Goal: Task Accomplishment & Management: Manage account settings

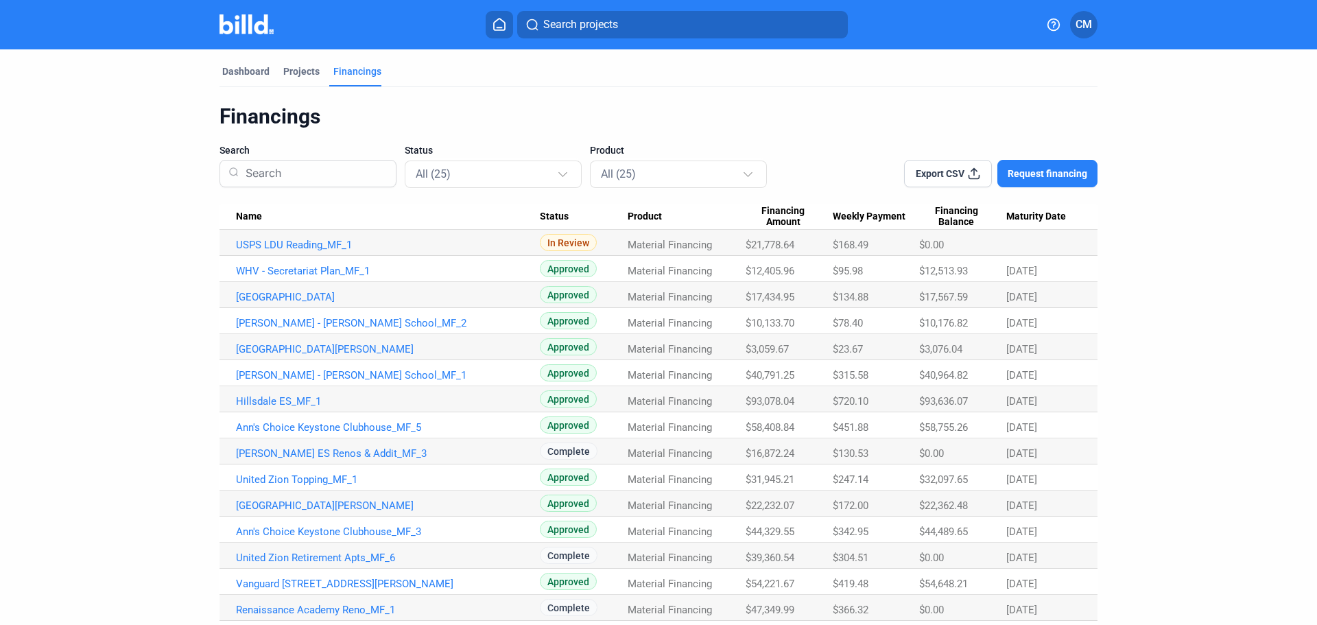
click at [251, 64] on mat-tab-group "Dashboard Projects Financings Financings Search Status All (25) Product All (25…" at bounding box center [659, 465] width 878 height 832
click at [241, 71] on div "Dashboard" at bounding box center [245, 71] width 47 height 14
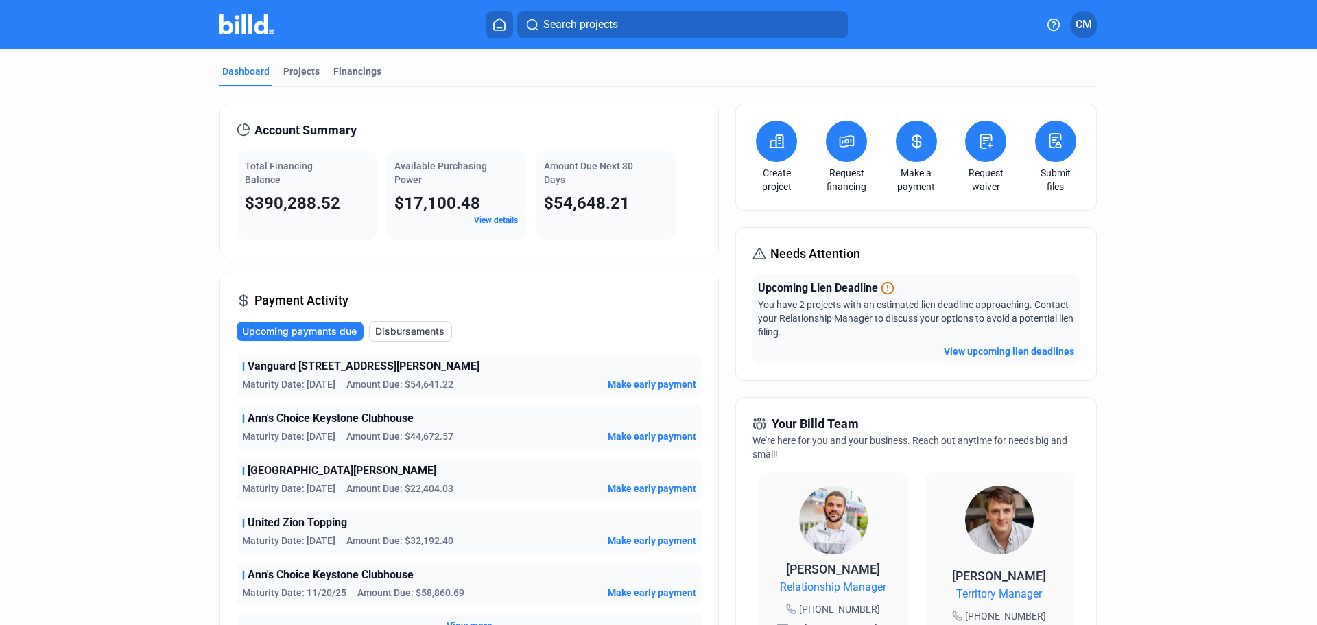
click at [1087, 23] on span "CM" at bounding box center [1084, 24] width 16 height 16
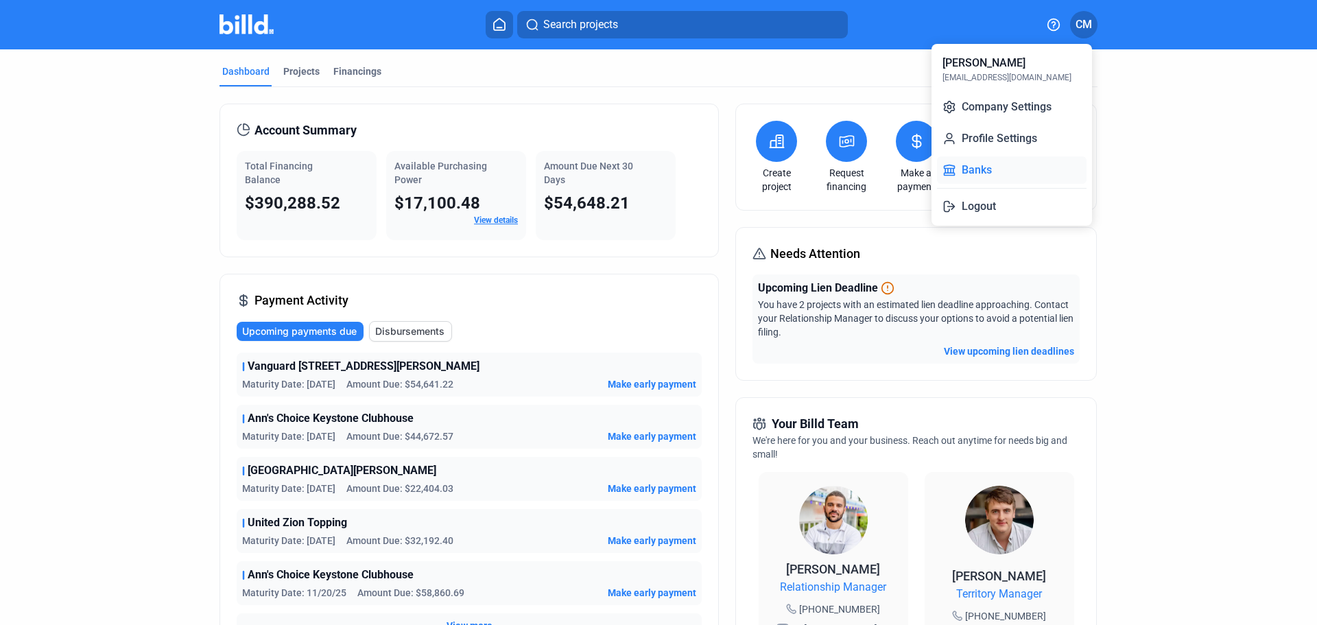
click at [989, 164] on button "Banks" at bounding box center [1012, 169] width 150 height 27
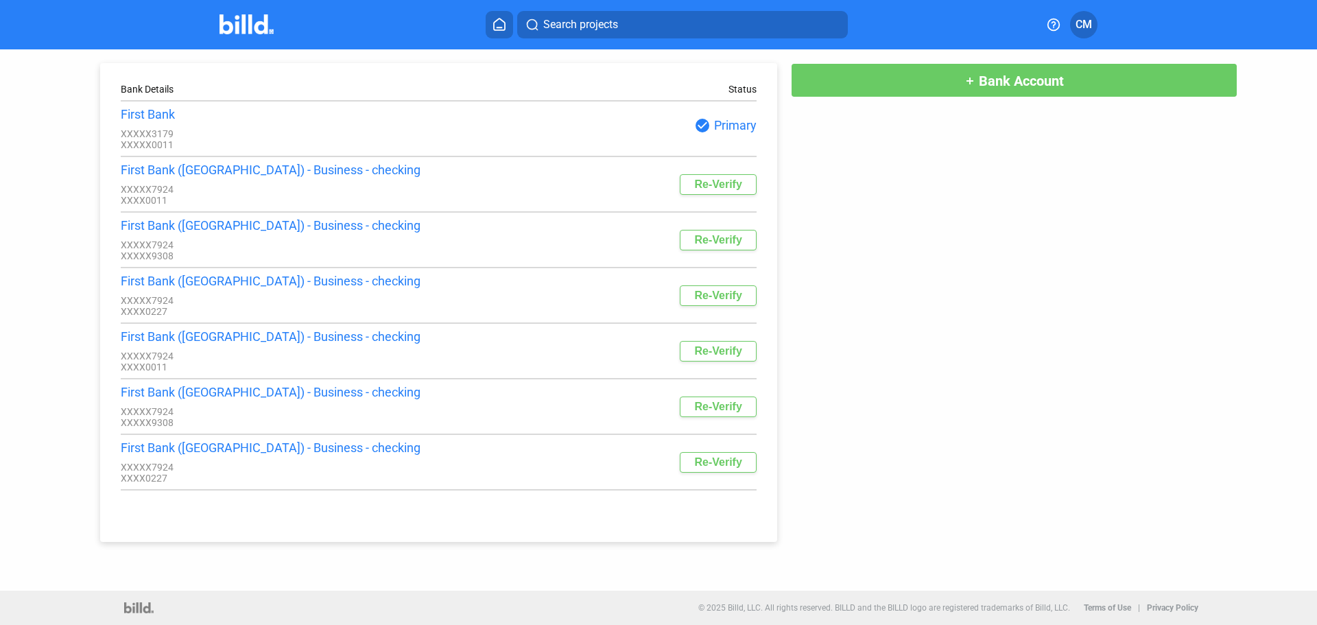
click at [1055, 21] on icon at bounding box center [1054, 25] width 14 height 14
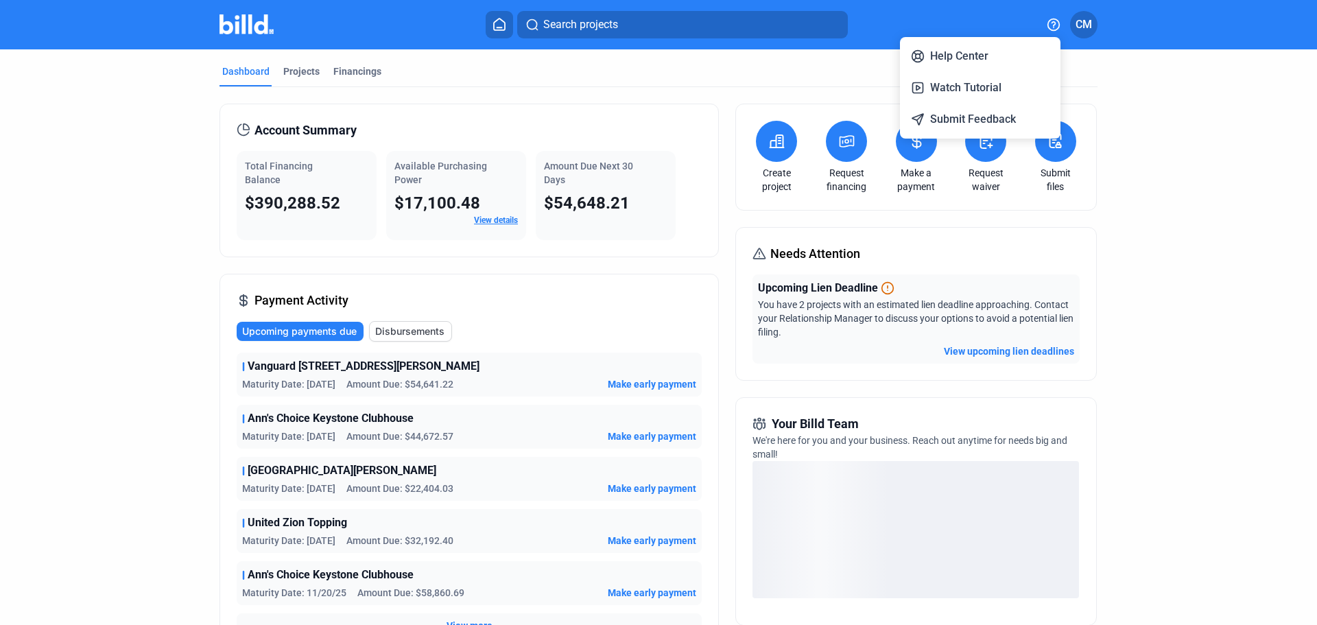
click at [1037, 352] on div at bounding box center [658, 312] width 1317 height 625
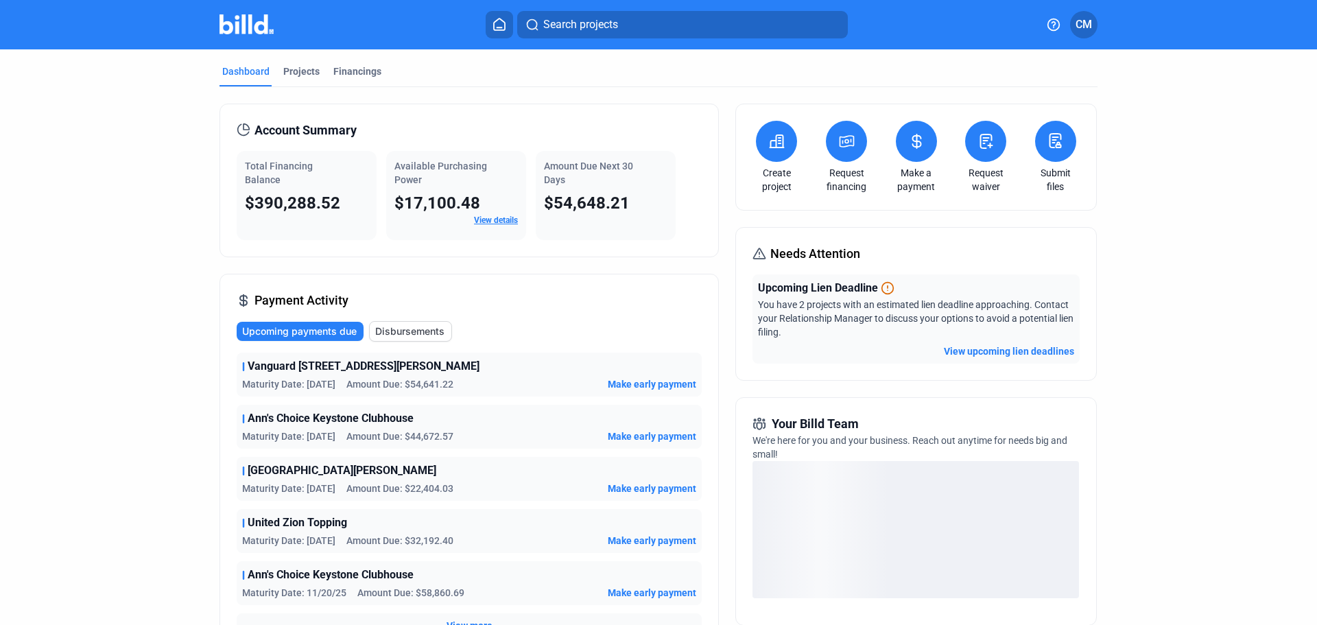
click at [1007, 350] on button "View upcoming lien deadlines" at bounding box center [1009, 351] width 130 height 14
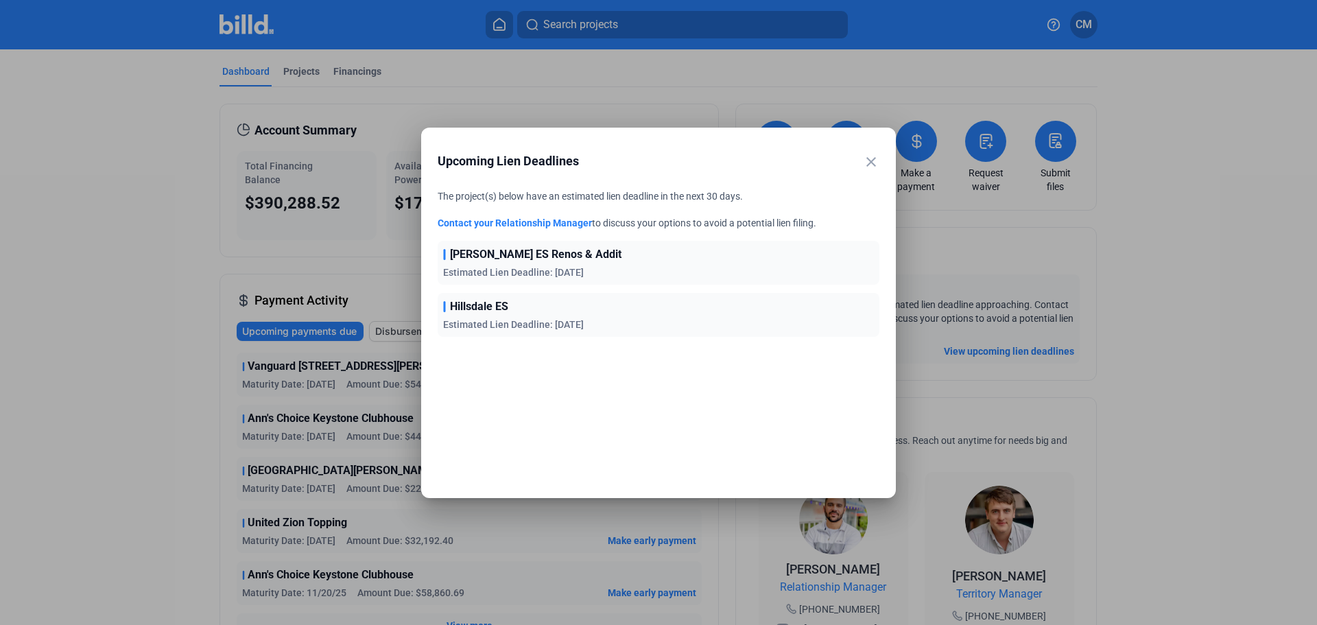
click at [874, 161] on mat-icon "close" at bounding box center [871, 162] width 16 height 16
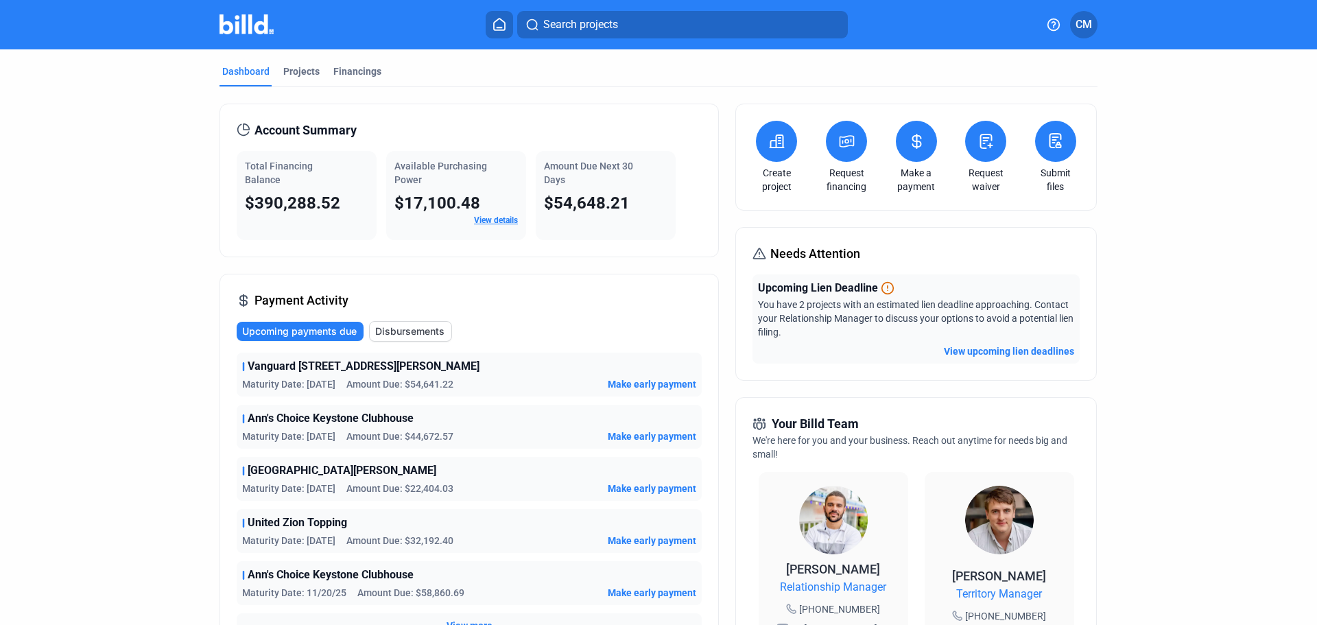
click at [1044, 354] on button "View upcoming lien deadlines" at bounding box center [1009, 351] width 130 height 14
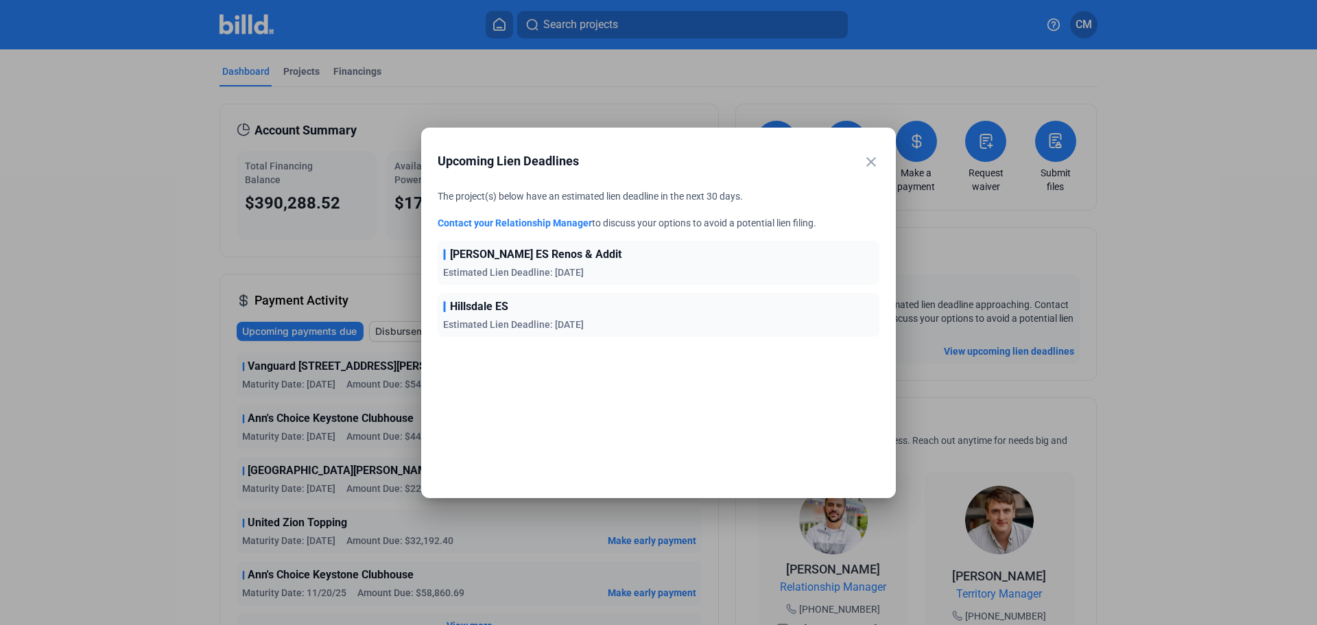
click at [867, 158] on mat-icon "close" at bounding box center [871, 162] width 16 height 16
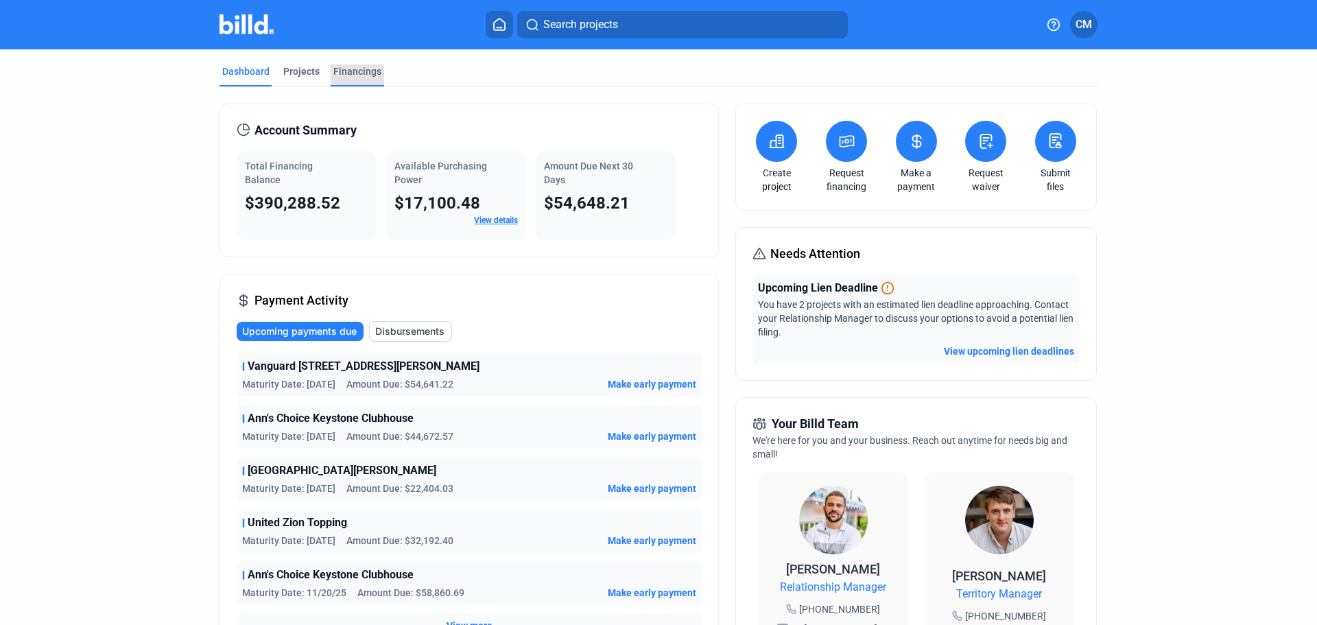
click at [355, 72] on div "Financings" at bounding box center [357, 71] width 48 height 14
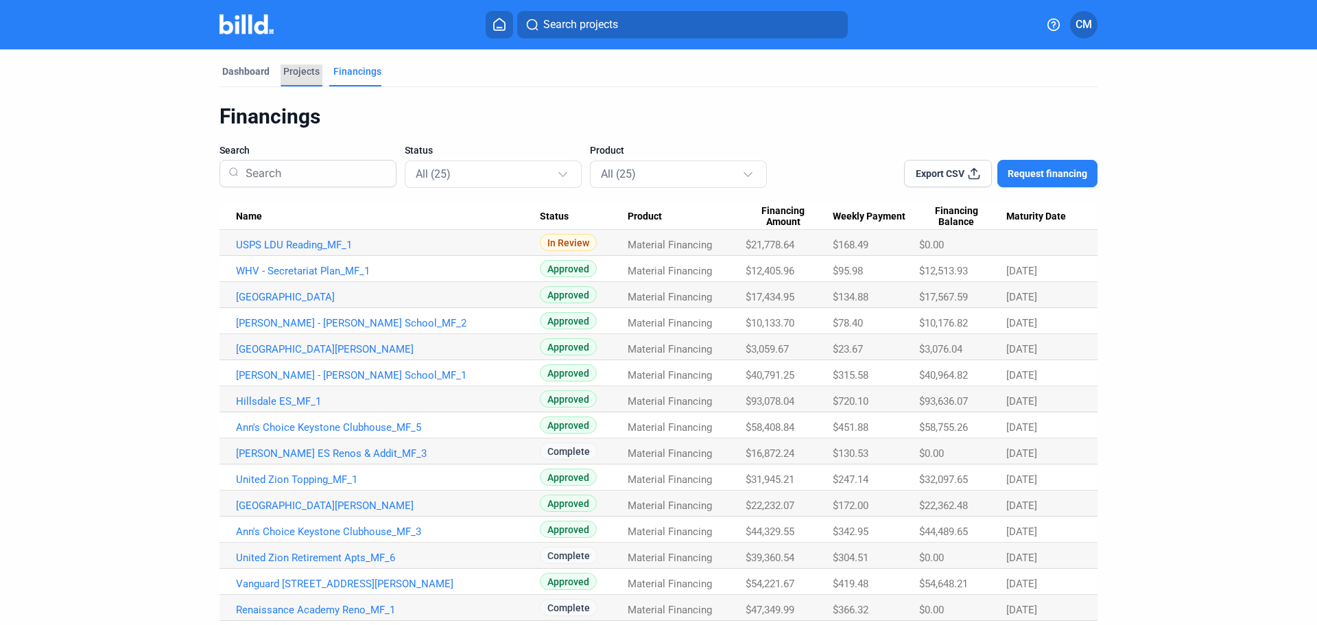
click at [300, 70] on div "Projects" at bounding box center [301, 71] width 36 height 14
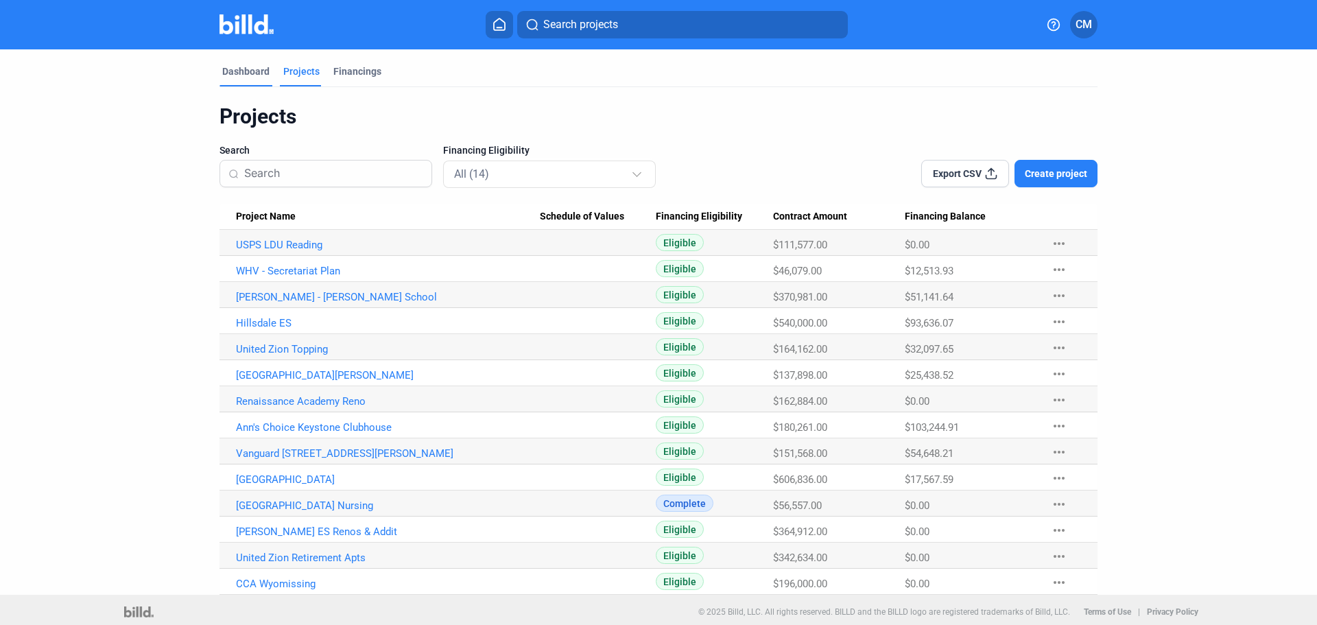
click at [234, 79] on div "Dashboard" at bounding box center [246, 75] width 53 height 22
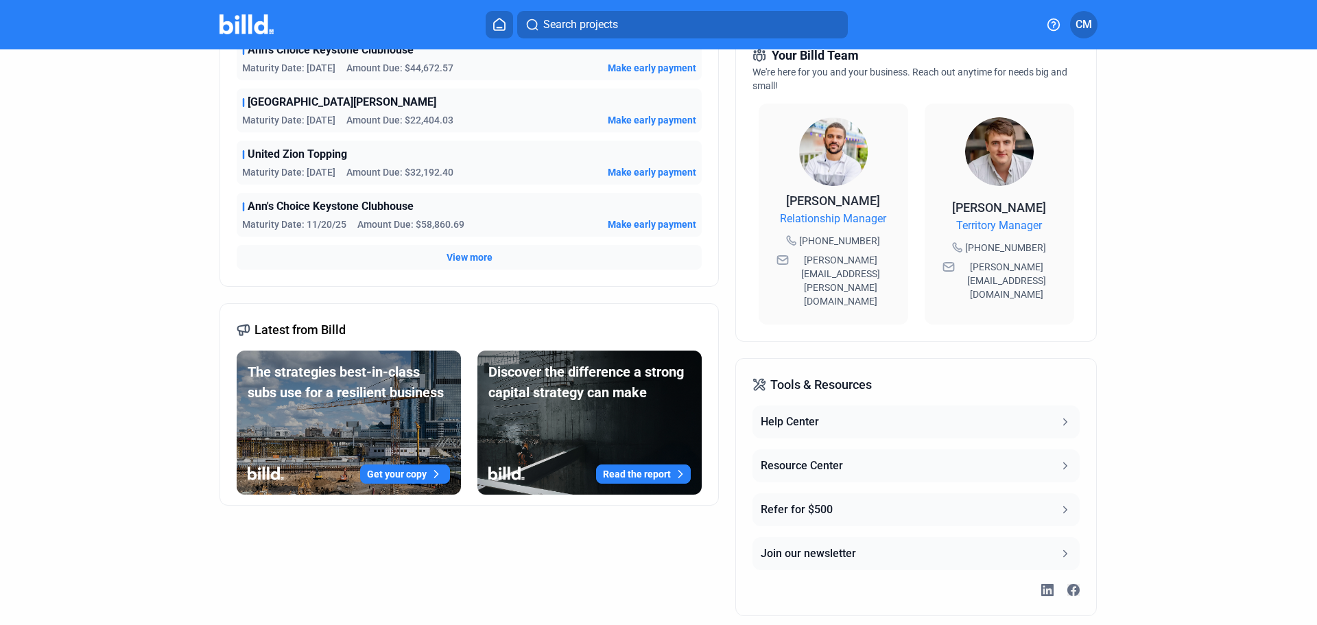
scroll to position [369, 0]
click at [1059, 459] on icon at bounding box center [1065, 465] width 12 height 12
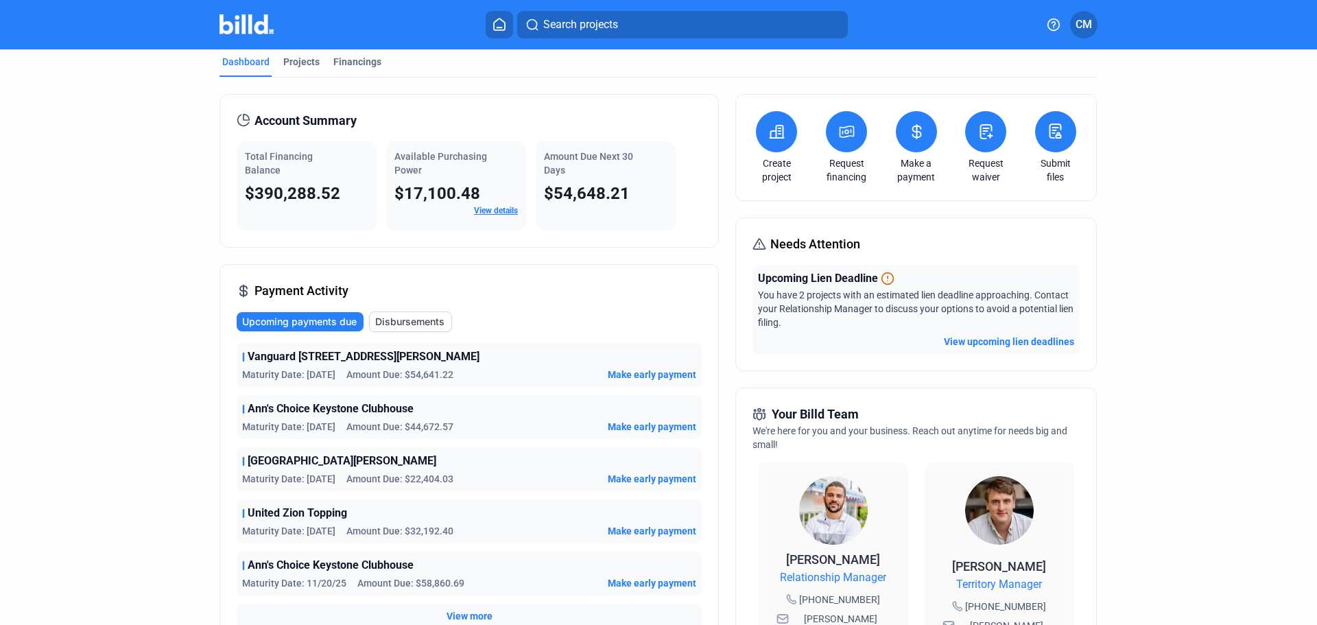
scroll to position [0, 0]
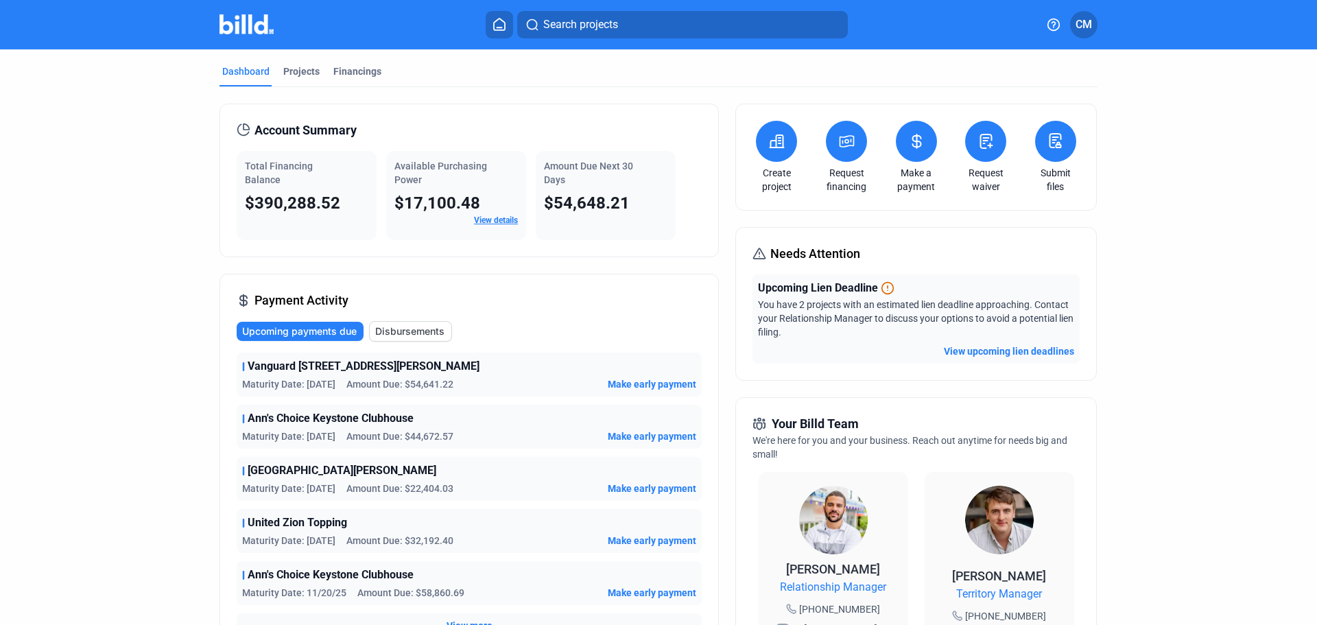
click at [504, 22] on icon at bounding box center [499, 25] width 11 height 12
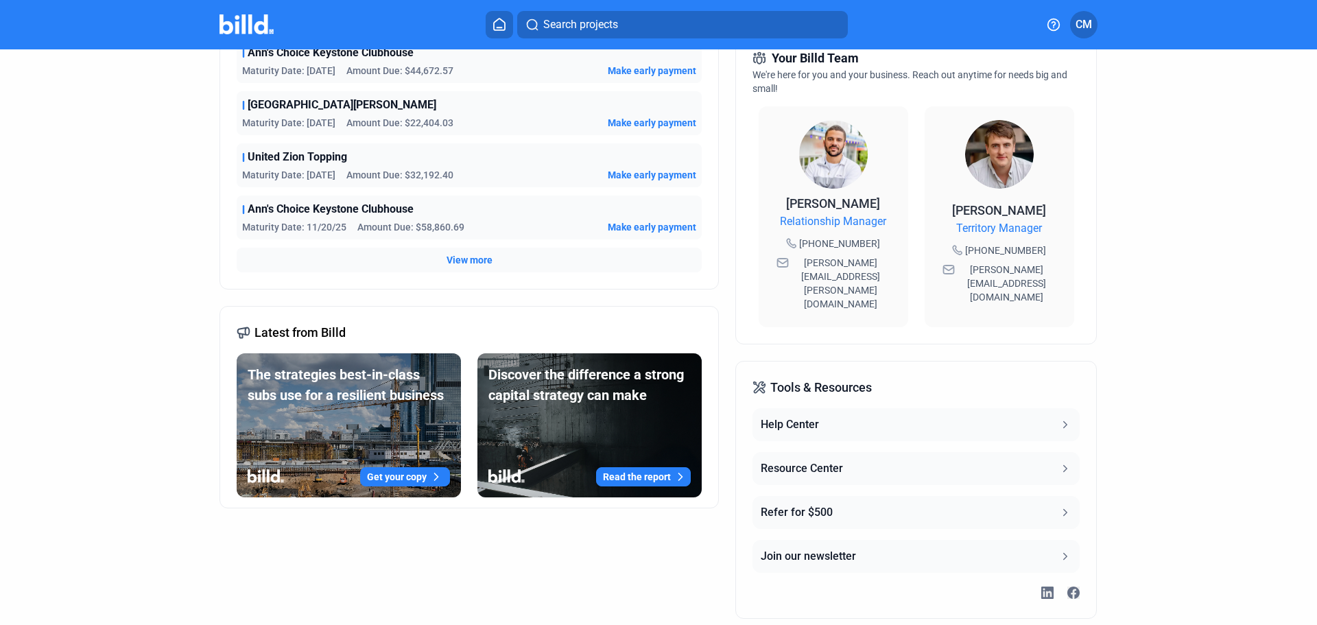
scroll to position [369, 0]
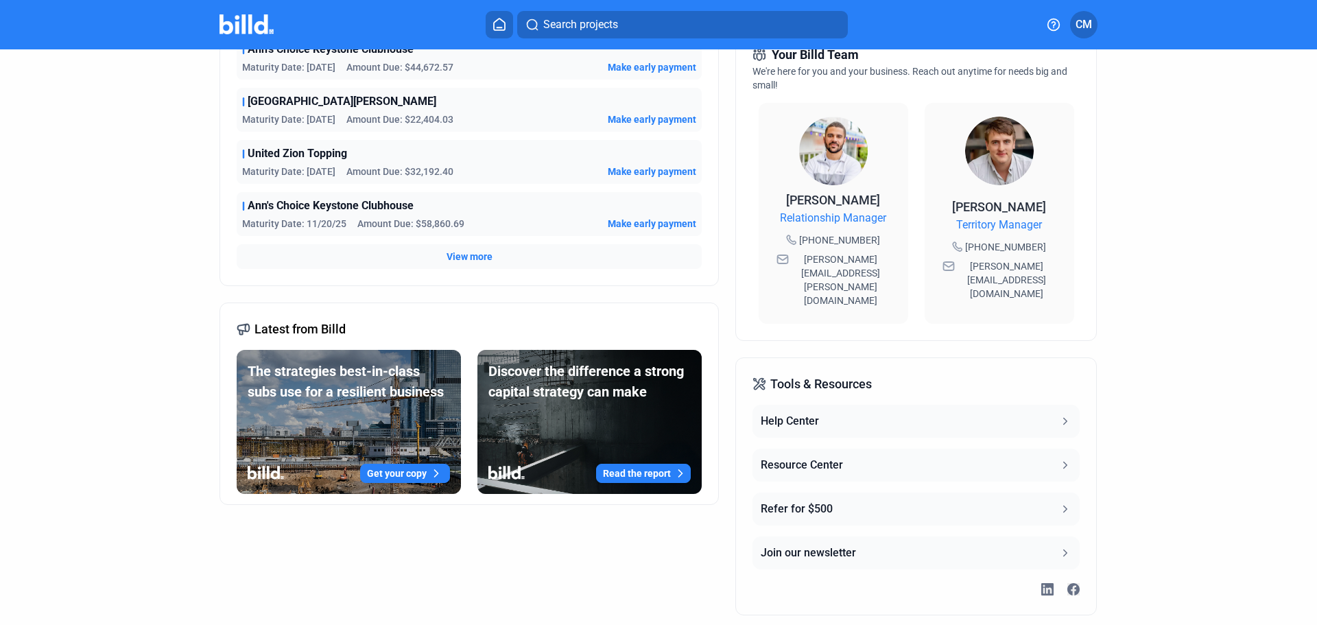
click at [1059, 415] on icon at bounding box center [1065, 421] width 12 height 12
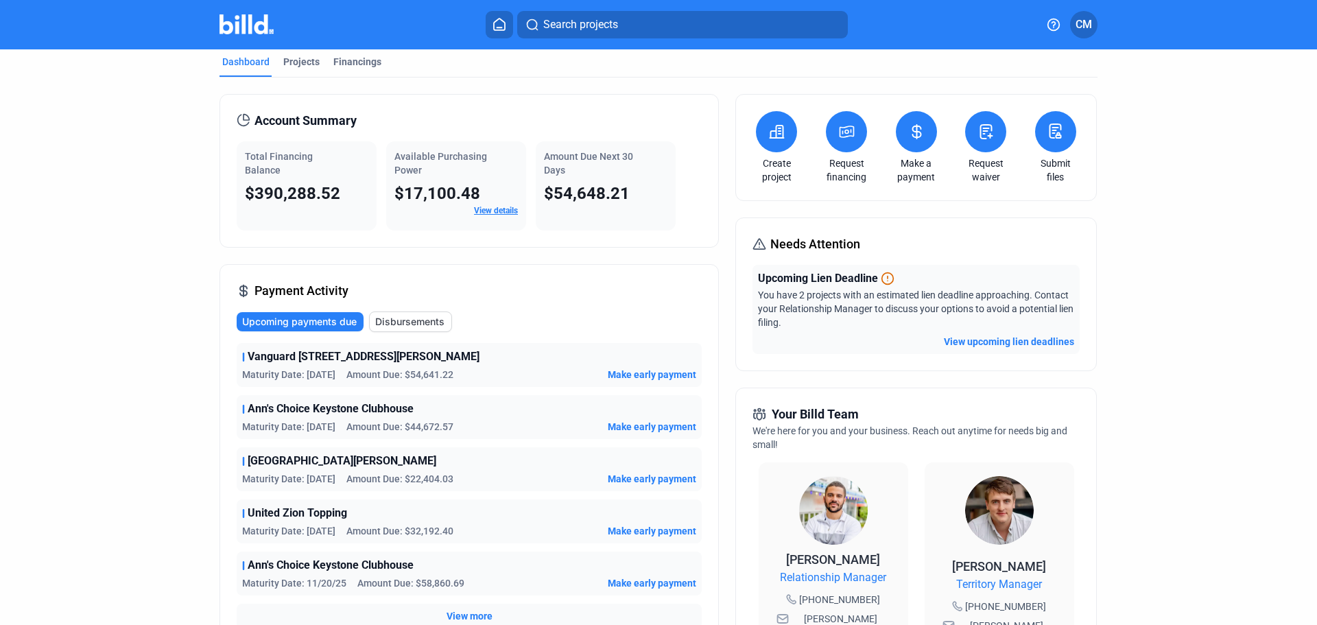
scroll to position [0, 0]
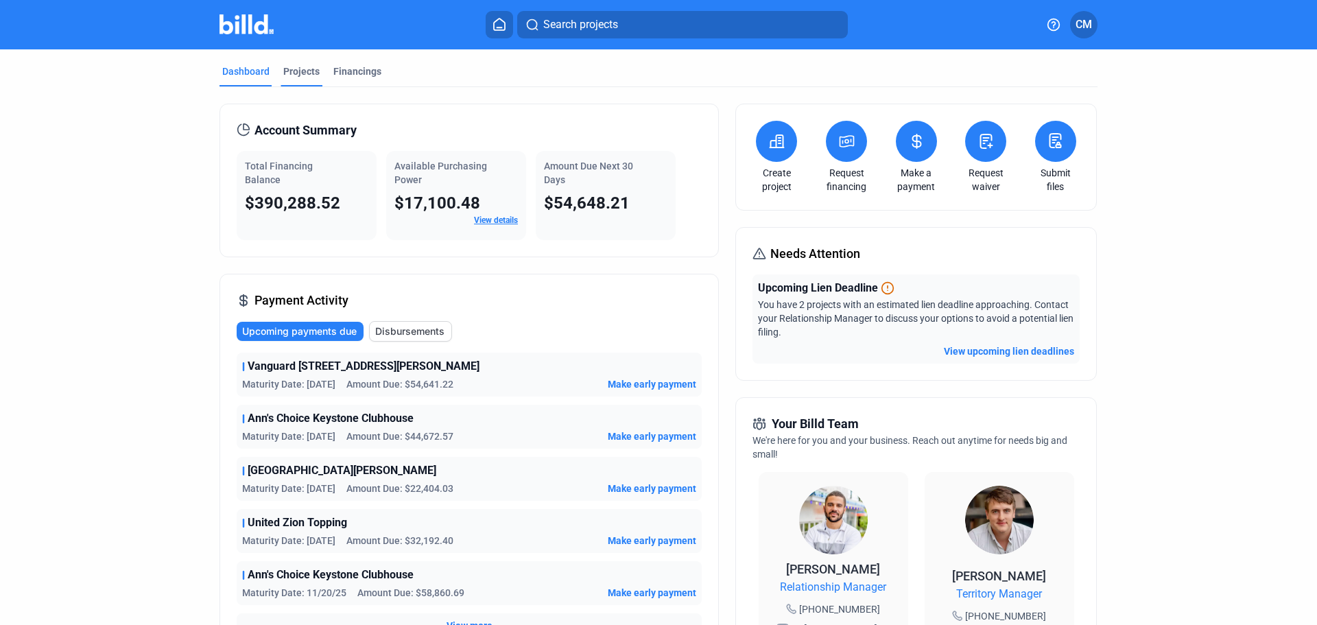
click at [296, 68] on div "Projects" at bounding box center [301, 71] width 36 height 14
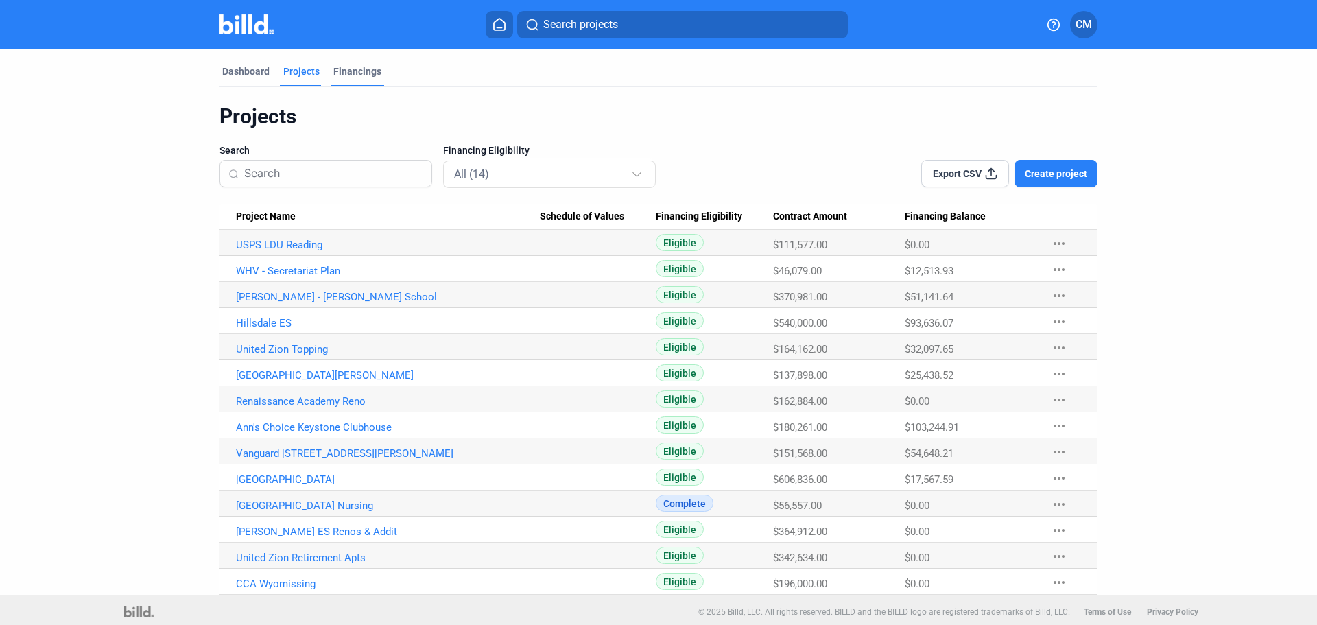
click at [353, 70] on div "Financings" at bounding box center [357, 71] width 48 height 14
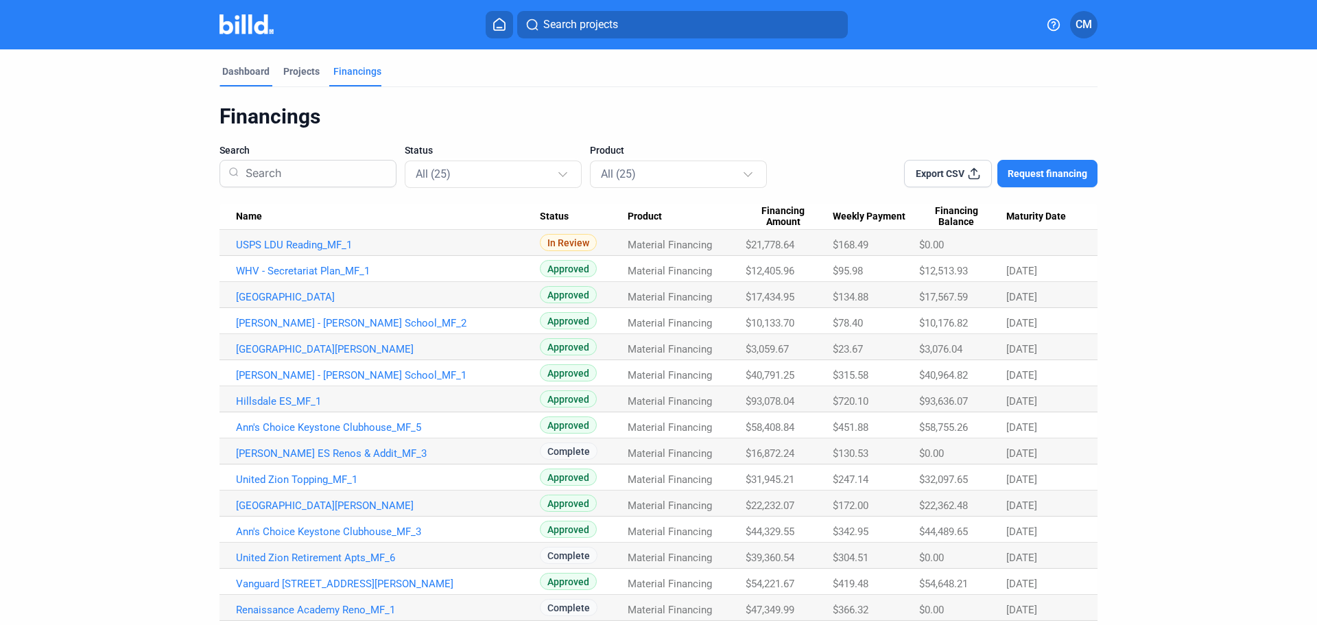
click at [225, 68] on div "Dashboard" at bounding box center [245, 71] width 47 height 14
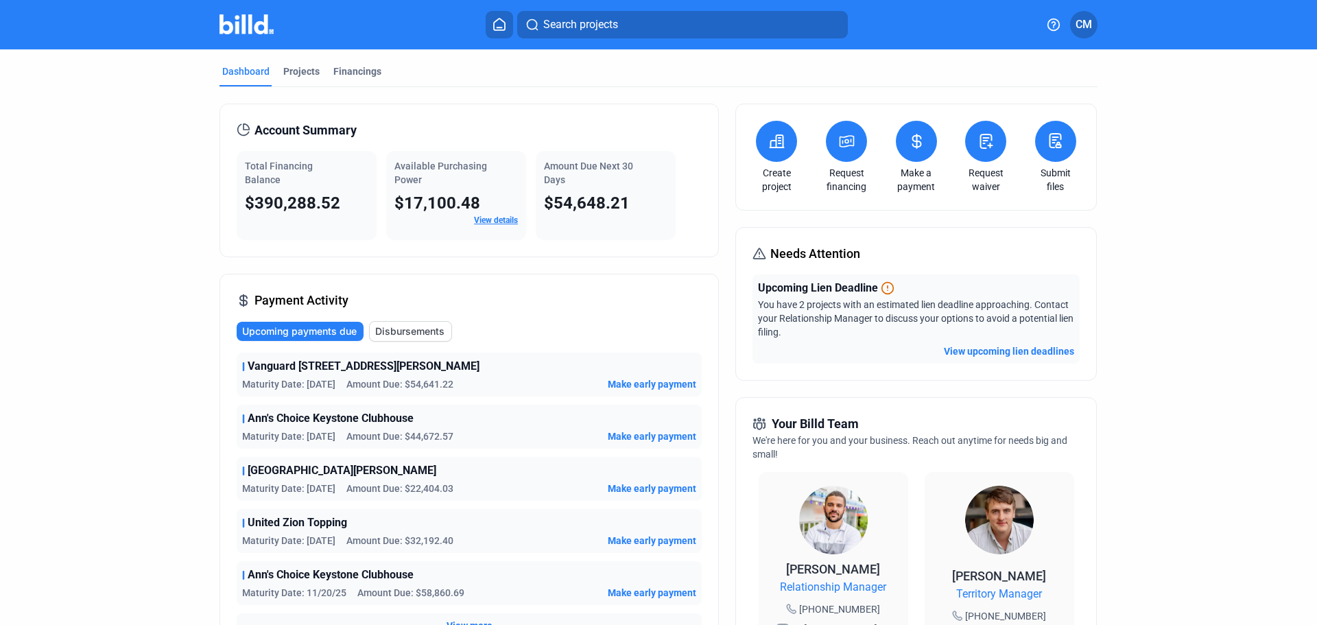
click at [1086, 23] on span "CM" at bounding box center [1084, 24] width 16 height 16
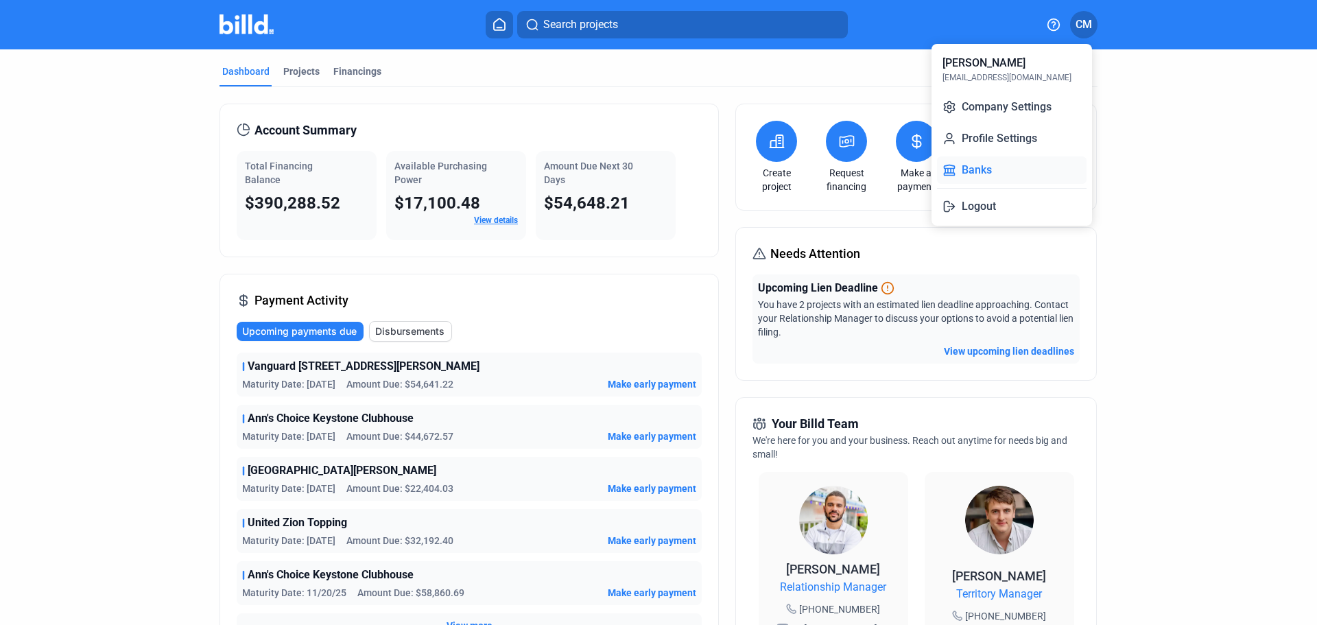
click at [981, 167] on button "Banks" at bounding box center [1012, 169] width 150 height 27
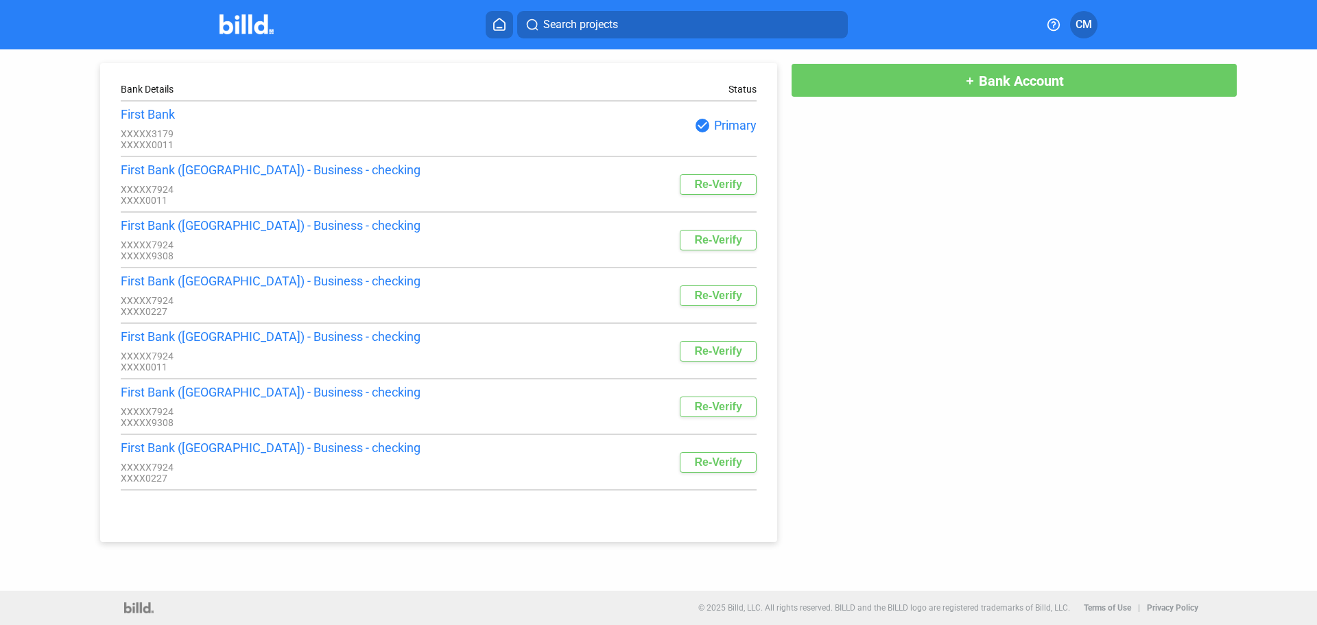
click at [1001, 85] on span "Bank Account" at bounding box center [1021, 81] width 85 height 16
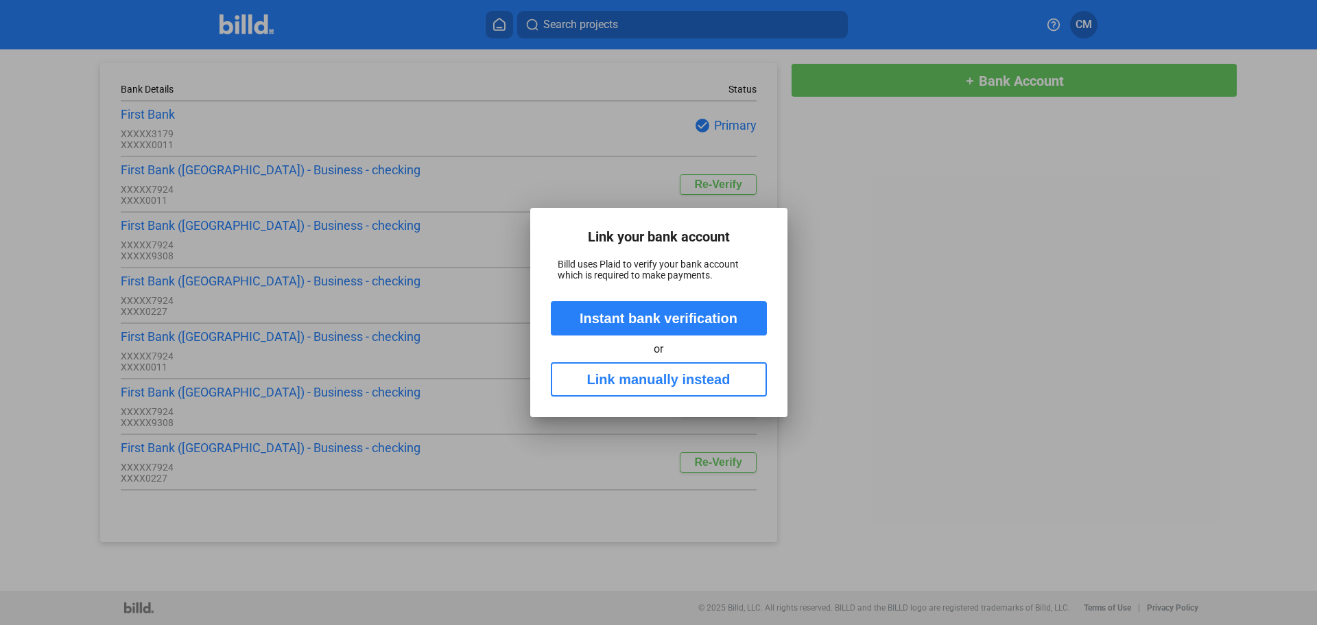
click at [652, 320] on button "Instant bank verification" at bounding box center [659, 318] width 216 height 34
